Goal: Transaction & Acquisition: Purchase product/service

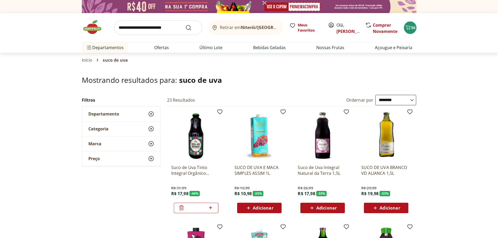
select select "**********"
click at [409, 26] on icon "Carrinho" at bounding box center [408, 27] width 6 height 6
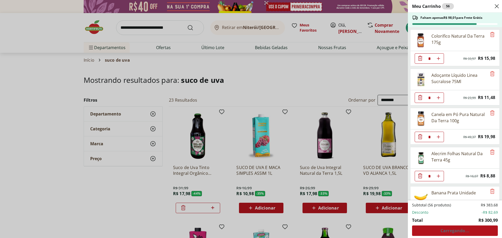
click at [241, 77] on div "Meu Carrinho 56 Faltam apenas R$ 98,01 para Frete Grátis Colorifico Natural Da …" at bounding box center [251, 119] width 502 height 238
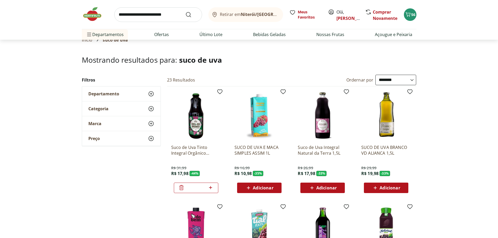
scroll to position [26, 0]
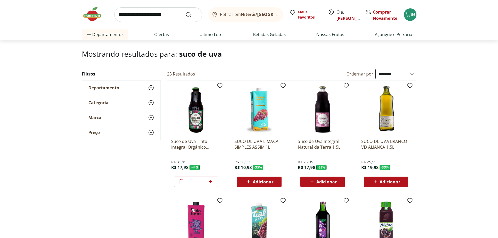
click at [92, 14] on img at bounding box center [95, 14] width 26 height 16
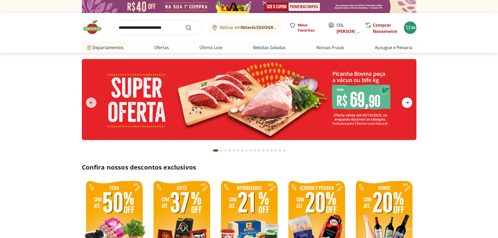
click at [407, 101] on icon "next" at bounding box center [407, 103] width 6 height 6
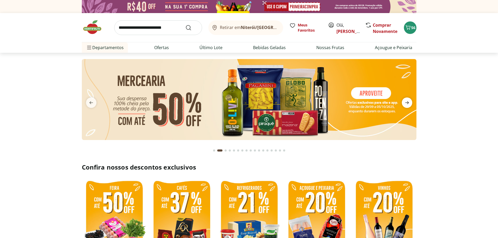
click at [409, 100] on icon "next" at bounding box center [407, 103] width 6 height 6
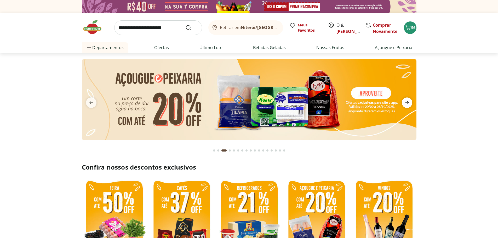
click at [409, 100] on icon "next" at bounding box center [407, 103] width 6 height 6
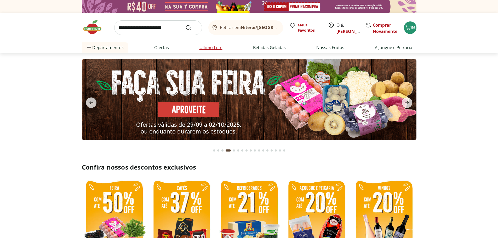
click at [209, 48] on link "Último Lote" at bounding box center [211, 47] width 23 height 6
select select "**********"
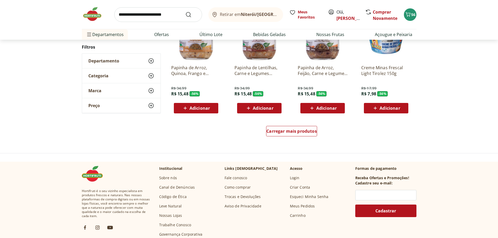
scroll to position [314, 0]
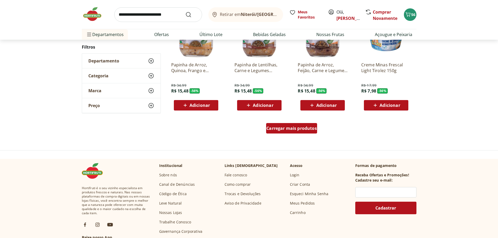
click at [303, 133] on div "Carregar mais produtos" at bounding box center [291, 128] width 51 height 10
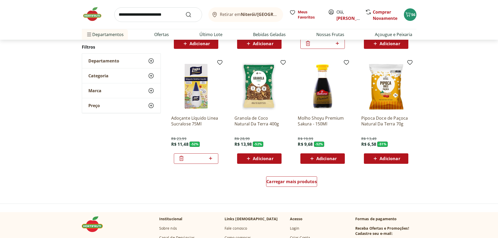
scroll to position [628, 0]
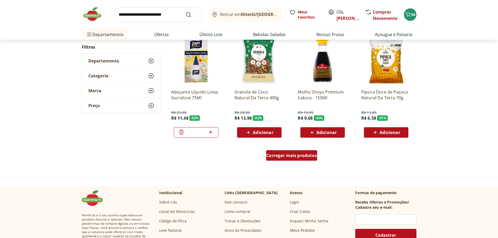
click at [302, 155] on span "Carregar mais produtos" at bounding box center [292, 156] width 50 height 4
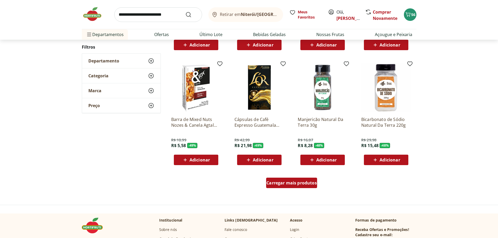
scroll to position [942, 0]
click at [299, 183] on span "Carregar mais produtos" at bounding box center [292, 183] width 50 height 4
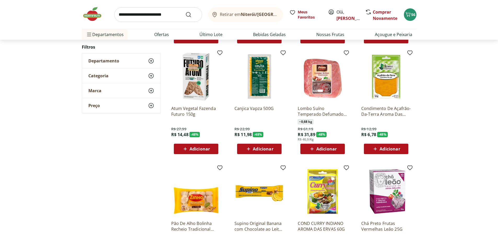
scroll to position [1073, 0]
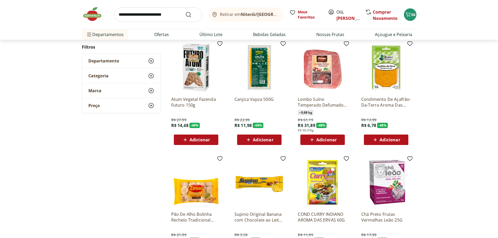
click at [394, 138] on span "Adicionar" at bounding box center [390, 140] width 20 height 4
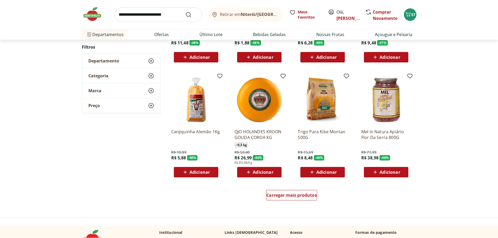
scroll to position [1282, 0]
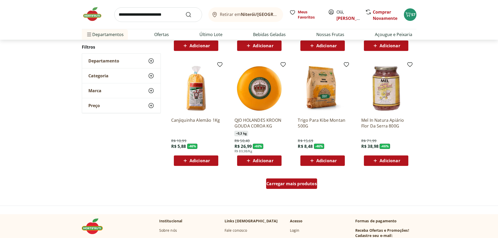
click at [293, 183] on span "Carregar mais produtos" at bounding box center [292, 184] width 50 height 4
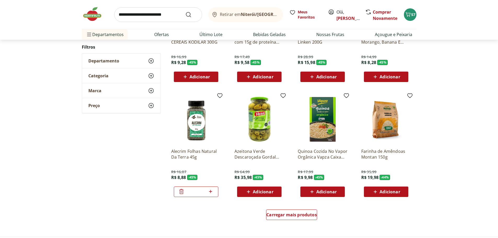
scroll to position [1596, 0]
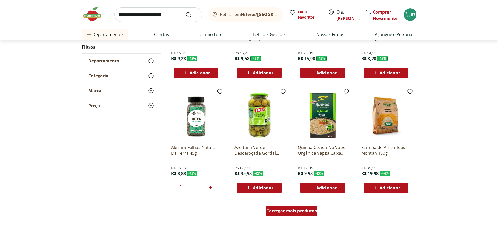
click at [293, 211] on span "Carregar mais produtos" at bounding box center [292, 211] width 50 height 4
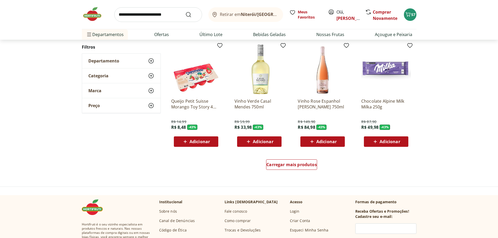
scroll to position [1988, 0]
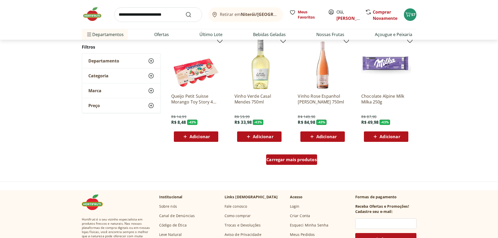
click at [299, 162] on span "Carregar mais produtos" at bounding box center [292, 160] width 50 height 4
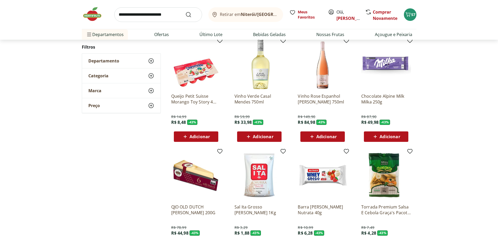
click at [138, 14] on input "search" at bounding box center [158, 14] width 88 height 15
type input "********"
click button "Submit Search" at bounding box center [191, 15] width 13 height 6
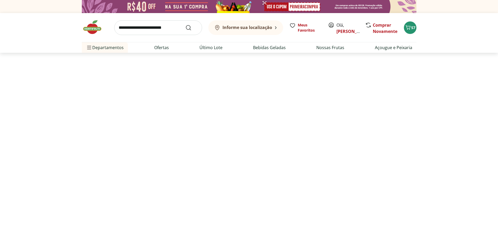
select select "**********"
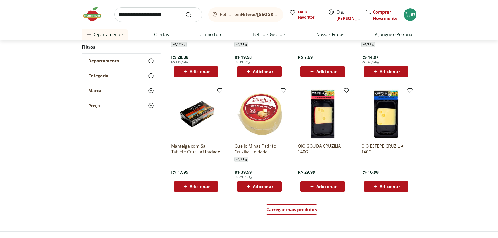
scroll to position [262, 0]
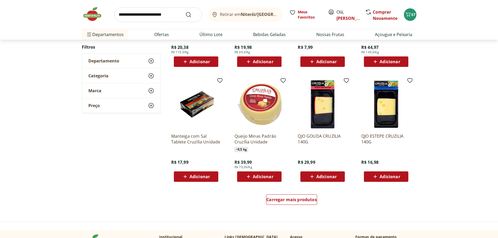
click at [274, 177] on div "Adicionar" at bounding box center [259, 176] width 36 height 9
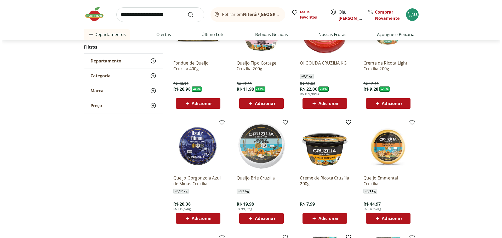
scroll to position [0, 0]
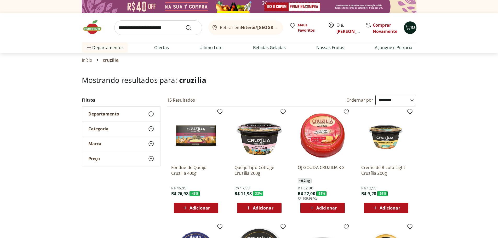
click at [411, 28] on icon "Carrinho" at bounding box center [408, 27] width 6 height 6
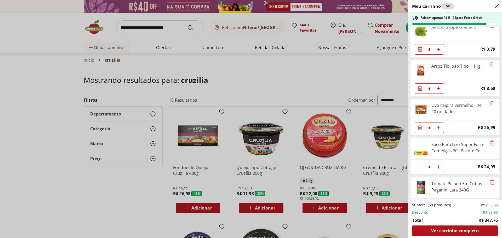
scroll to position [628, 0]
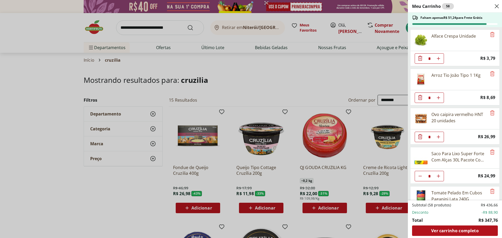
click at [440, 98] on use "Aumentar Quantidade" at bounding box center [439, 98] width 4 height 4
type input "*"
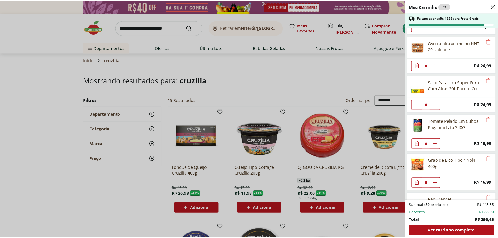
scroll to position [706, 0]
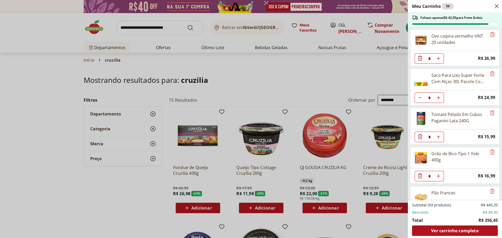
click at [148, 24] on div "Meu Carrinho 59 Faltam apenas R$ 42,55 para Frete Grátis Colorifico Natural Da …" at bounding box center [251, 119] width 502 height 238
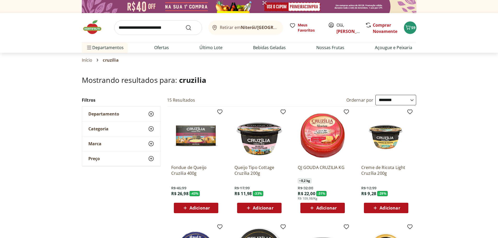
click at [149, 26] on input "search" at bounding box center [158, 27] width 88 height 15
type input "*******"
click at [185, 25] on button "Submit Search" at bounding box center [191, 28] width 13 height 6
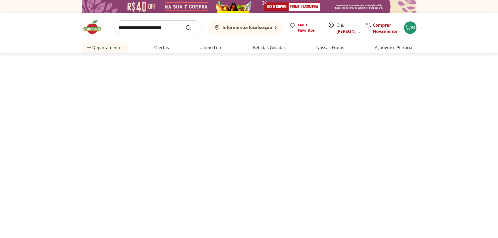
select select "**********"
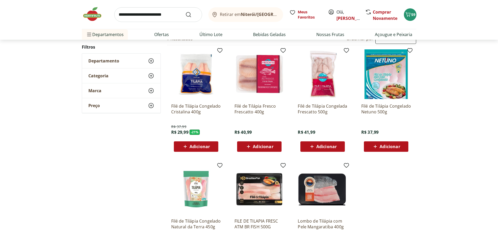
scroll to position [52, 0]
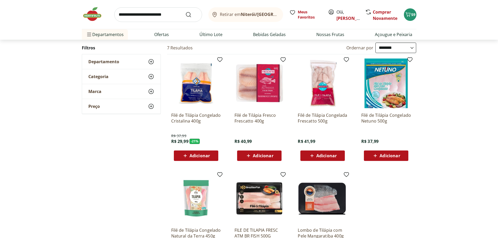
click at [204, 155] on span "Adicionar" at bounding box center [200, 156] width 20 height 4
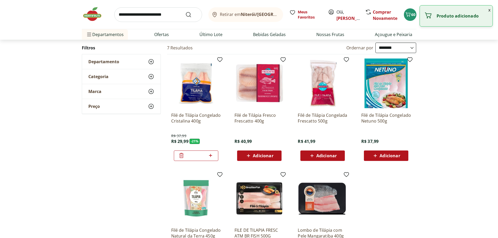
click at [210, 155] on icon at bounding box center [210, 155] width 3 height 3
type input "*"
click at [142, 15] on input "search" at bounding box center [158, 14] width 88 height 15
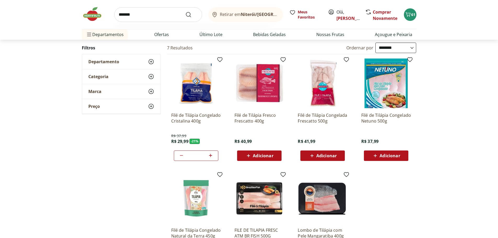
type input "*******"
click at [185, 12] on button "Submit Search" at bounding box center [191, 15] width 13 height 6
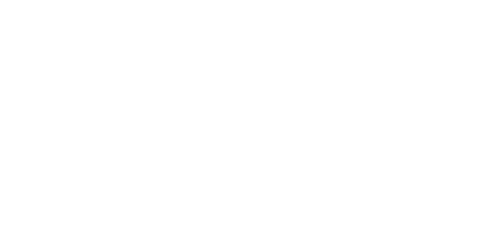
select select "**********"
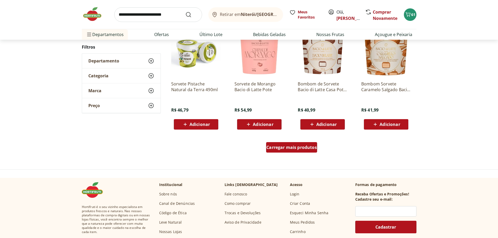
scroll to position [288, 0]
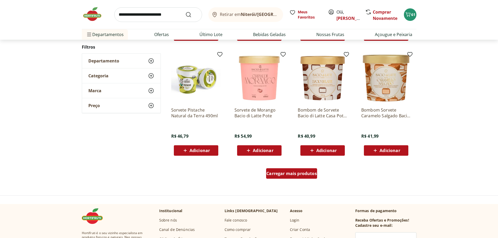
click at [300, 174] on span "Carregar mais produtos" at bounding box center [292, 174] width 50 height 4
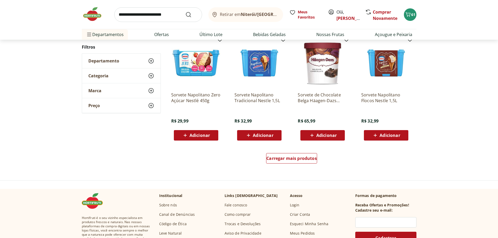
scroll to position [654, 0]
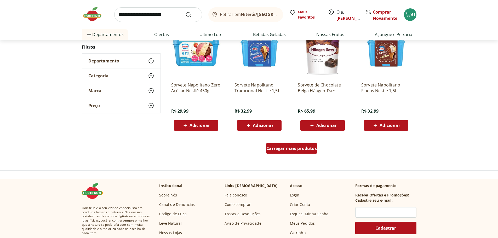
click at [309, 150] on span "Carregar mais produtos" at bounding box center [292, 148] width 50 height 4
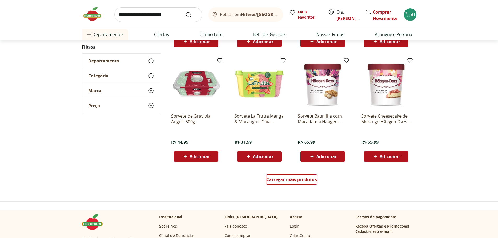
scroll to position [968, 0]
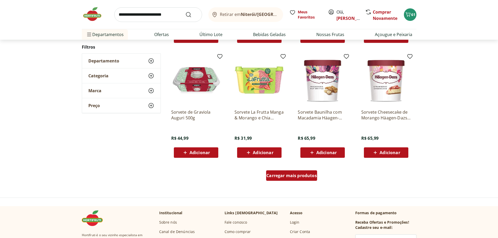
click at [300, 172] on div "Carregar mais produtos" at bounding box center [291, 176] width 51 height 10
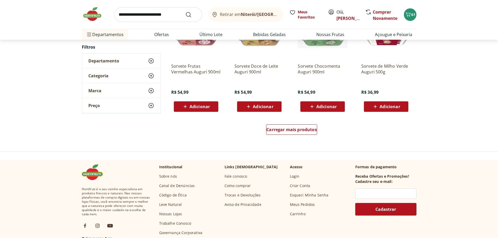
scroll to position [1360, 0]
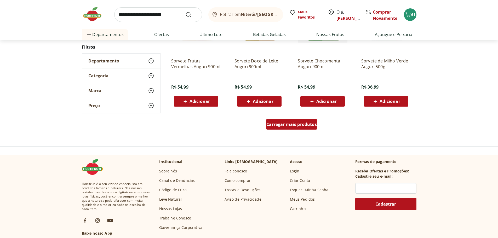
click at [314, 123] on span "Carregar mais produtos" at bounding box center [292, 124] width 50 height 4
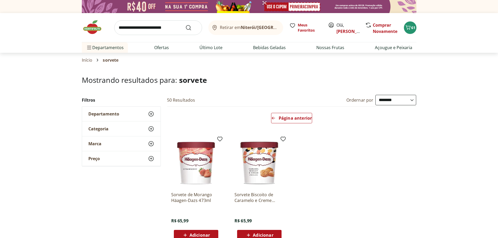
click at [157, 27] on input "search" at bounding box center [158, 27] width 88 height 15
type input "**********"
click at [185, 25] on button "Submit Search" at bounding box center [191, 28] width 13 height 6
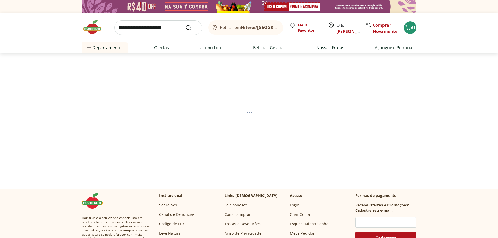
select select "**********"
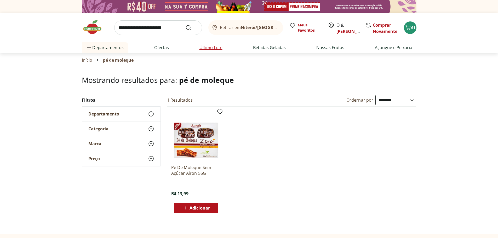
click at [204, 48] on link "Último Lote" at bounding box center [211, 47] width 23 height 6
select select "**********"
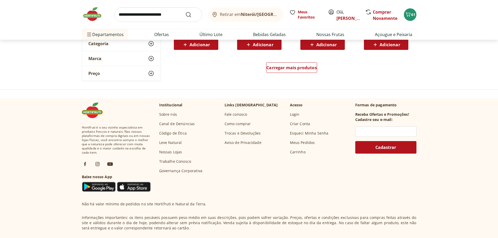
scroll to position [306, 0]
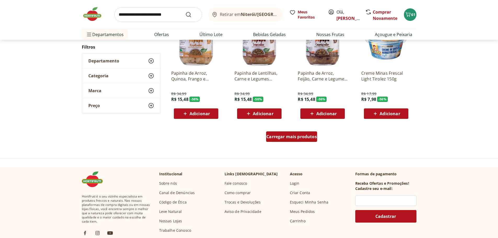
click at [303, 139] on span "Carregar mais produtos" at bounding box center [292, 137] width 50 height 4
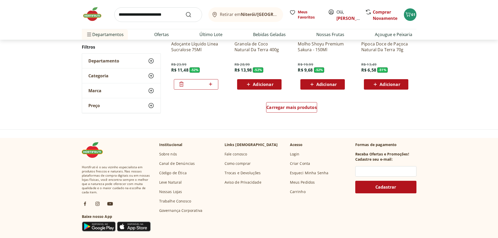
scroll to position [672, 0]
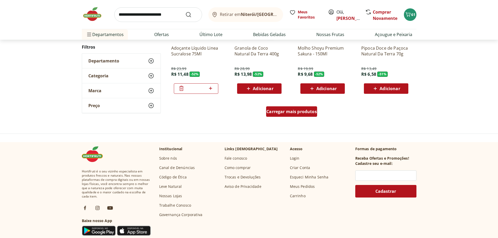
click at [302, 112] on span "Carregar mais produtos" at bounding box center [292, 112] width 50 height 4
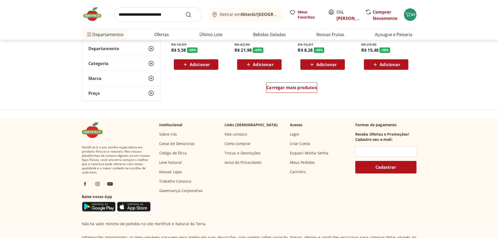
scroll to position [1038, 0]
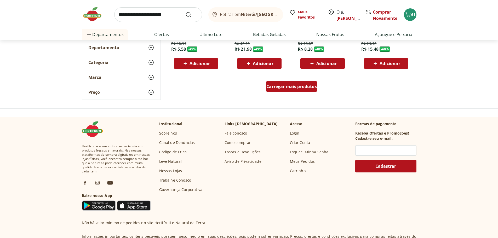
click at [299, 88] on span "Carregar mais produtos" at bounding box center [292, 86] width 50 height 4
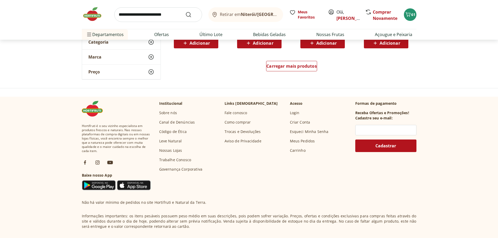
scroll to position [1303, 0]
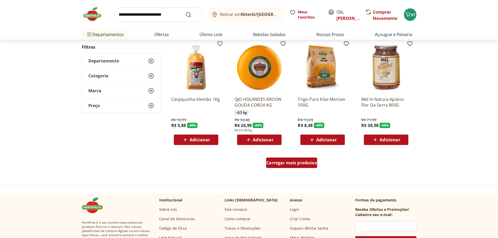
click at [289, 164] on span "Carregar mais produtos" at bounding box center [292, 163] width 50 height 4
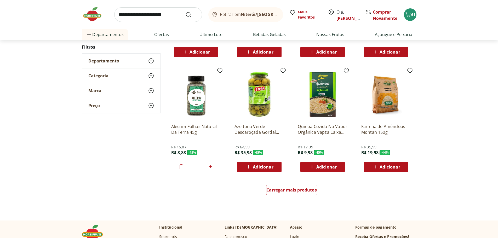
scroll to position [1695, 0]
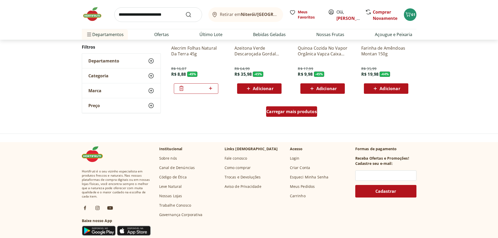
click at [295, 113] on span "Carregar mais produtos" at bounding box center [292, 112] width 50 height 4
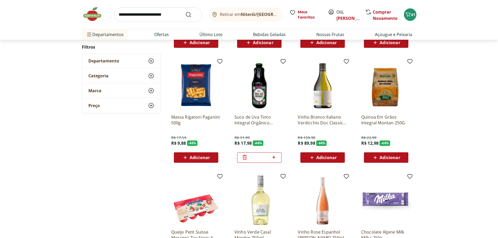
scroll to position [1983, 0]
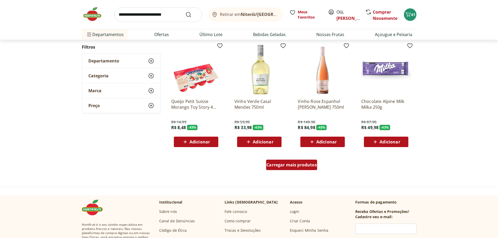
click at [295, 164] on span "Carregar mais produtos" at bounding box center [292, 165] width 50 height 4
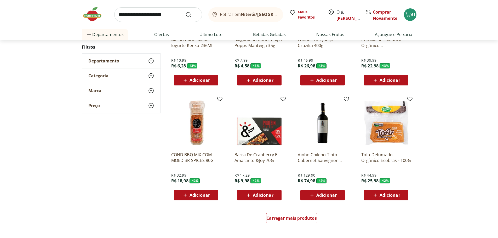
scroll to position [2401, 0]
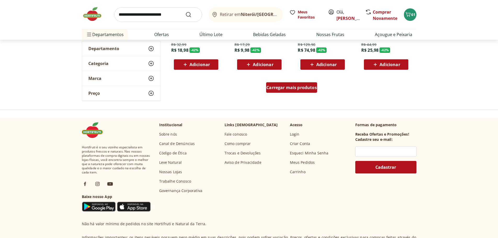
click at [296, 89] on span "Carregar mais produtos" at bounding box center [292, 88] width 50 height 4
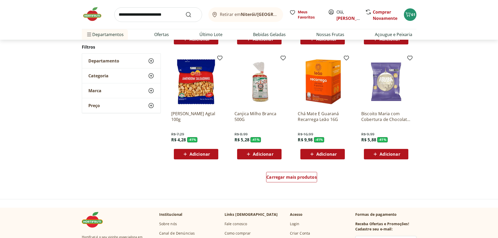
scroll to position [2689, 0]
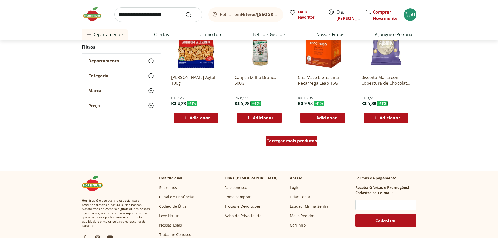
click at [301, 137] on div "Carregar mais produtos" at bounding box center [291, 141] width 51 height 10
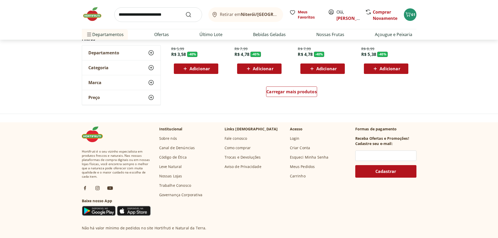
scroll to position [3082, 0]
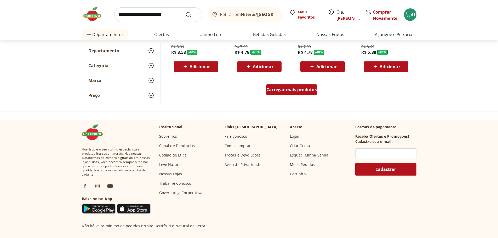
click at [289, 89] on span "Carregar mais produtos" at bounding box center [292, 90] width 50 height 4
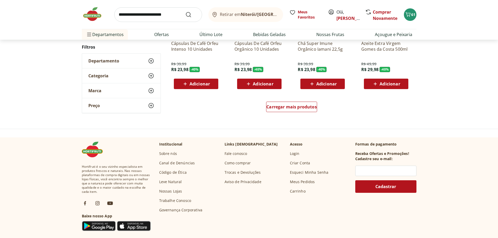
scroll to position [3448, 0]
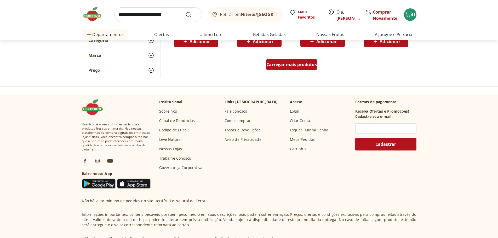
click at [296, 64] on span "Carregar mais produtos" at bounding box center [292, 65] width 50 height 4
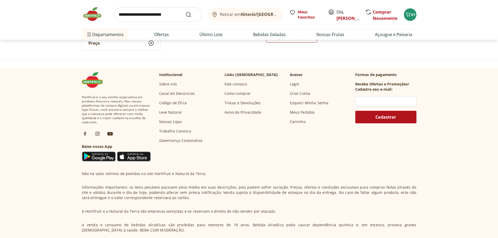
scroll to position [3709, 0]
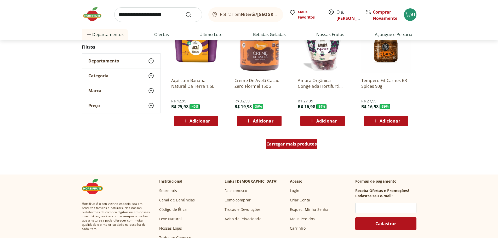
click at [295, 142] on span "Carregar mais produtos" at bounding box center [292, 144] width 50 height 4
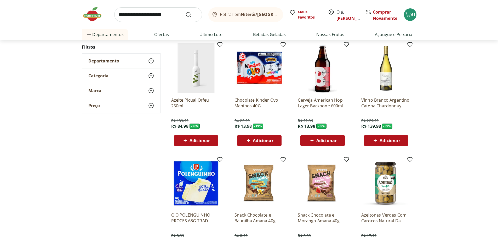
scroll to position [3919, 0]
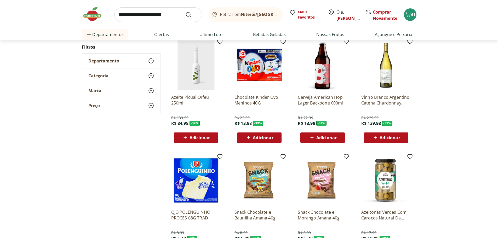
click at [149, 17] on input "search" at bounding box center [158, 14] width 88 height 15
type input "*******"
click at [185, 12] on button "Submit Search" at bounding box center [191, 15] width 13 height 6
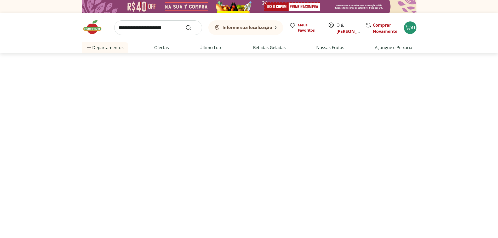
select select "**********"
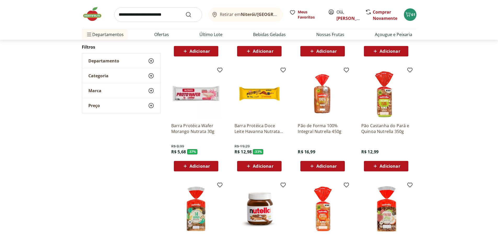
scroll to position [183, 0]
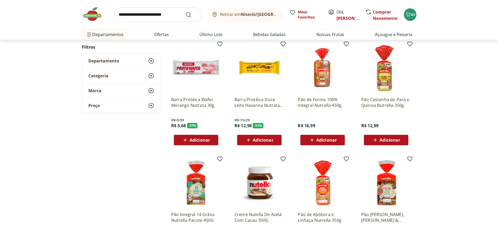
click at [315, 141] on icon at bounding box center [312, 140] width 7 height 6
click at [163, 15] on input "search" at bounding box center [158, 14] width 88 height 15
type input "**********"
click at [185, 12] on button "Submit Search" at bounding box center [191, 15] width 13 height 6
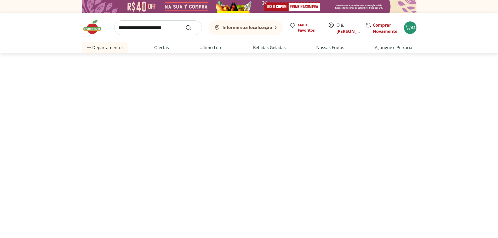
select select "**********"
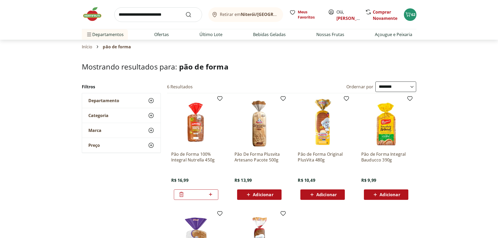
scroll to position [26, 0]
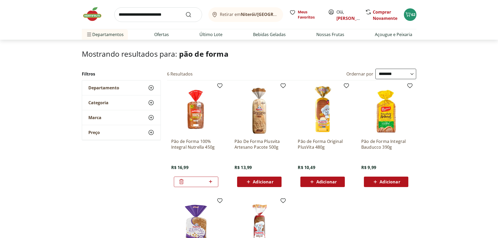
click at [333, 182] on span "Adicionar" at bounding box center [327, 182] width 20 height 4
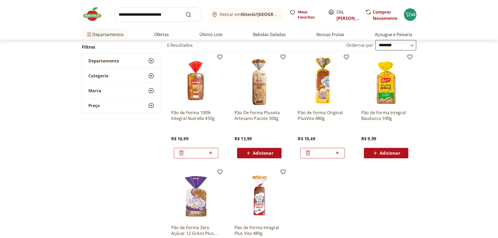
scroll to position [0, 0]
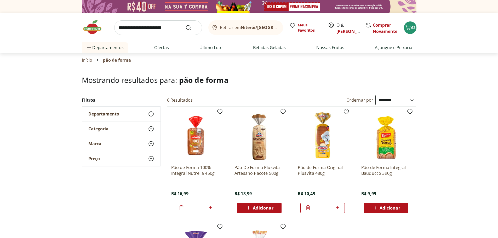
click at [160, 26] on input "search" at bounding box center [158, 27] width 88 height 15
type input "********"
click at [185, 25] on button "Submit Search" at bounding box center [191, 28] width 13 height 6
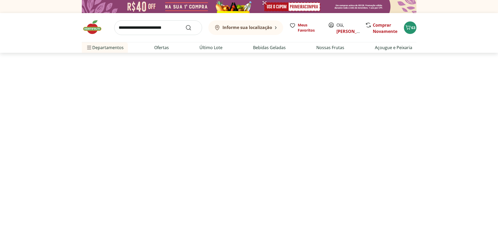
select select "**********"
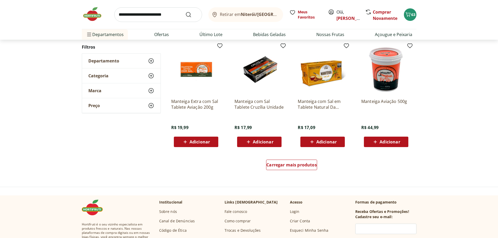
scroll to position [314, 0]
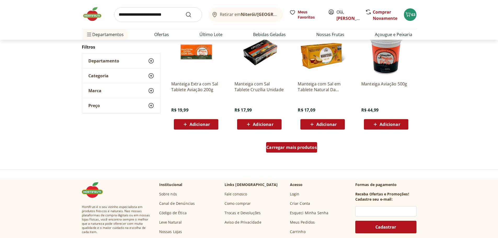
click at [306, 147] on span "Carregar mais produtos" at bounding box center [292, 147] width 50 height 4
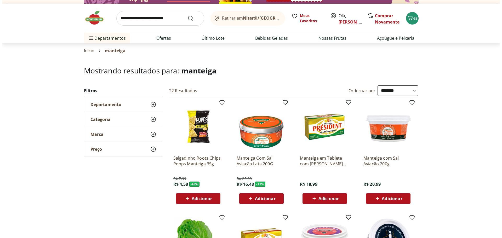
scroll to position [0, 0]
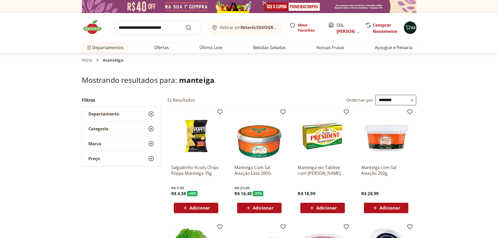
click at [409, 28] on icon "Carrinho" at bounding box center [408, 27] width 6 height 6
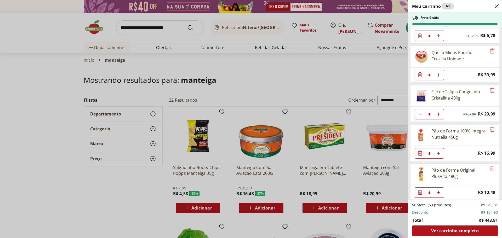
scroll to position [1006, 0]
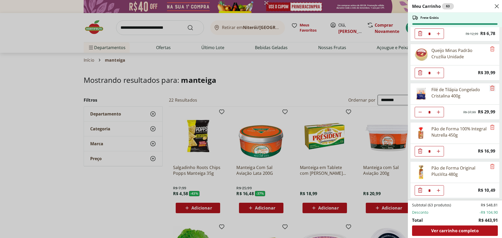
click at [491, 88] on icon "Remove" at bounding box center [492, 88] width 6 height 6
click at [168, 28] on div "Meu Carrinho 61 Faltam apenas R$ 15,07 para Frete Grátis Colorifico Natural Da …" at bounding box center [251, 119] width 502 height 238
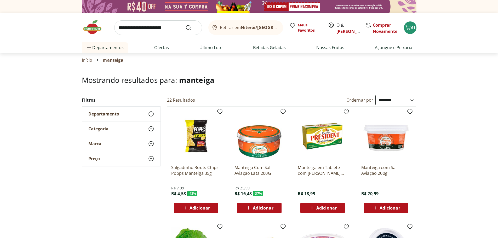
click at [168, 27] on input "search" at bounding box center [158, 27] width 88 height 15
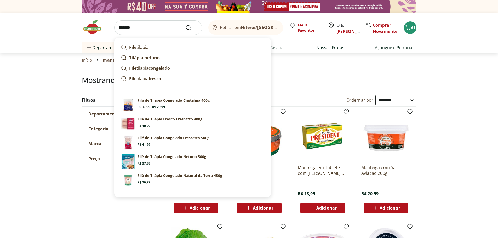
type input "*******"
click at [185, 25] on button "Submit Search" at bounding box center [191, 28] width 13 height 6
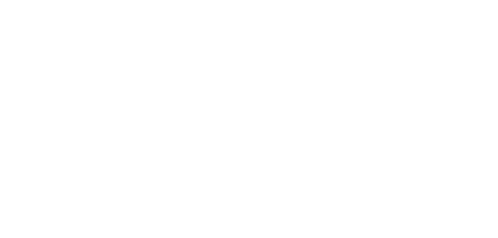
select select "**********"
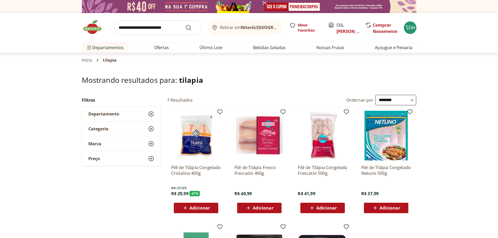
click at [201, 206] on span "Adicionar" at bounding box center [200, 208] width 20 height 4
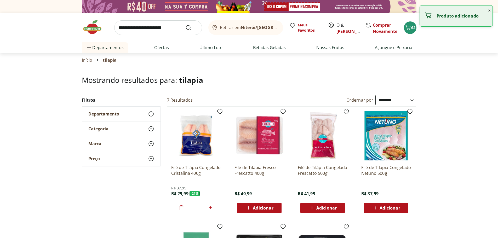
click at [211, 208] on icon at bounding box center [210, 208] width 7 height 6
type input "*"
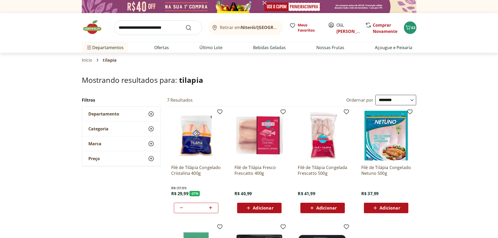
click at [451, 93] on section "**********" at bounding box center [249, 204] width 498 height 257
